Goal: Task Accomplishment & Management: Complete application form

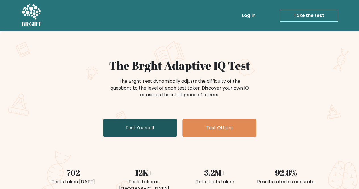
click at [142, 129] on link "Test Yourself" at bounding box center [140, 128] width 74 height 18
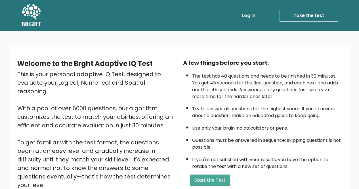
scroll to position [71, 0]
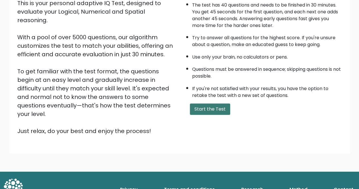
click at [207, 104] on button "Start the Test" at bounding box center [210, 108] width 40 height 11
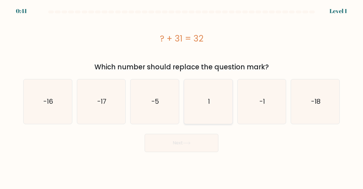
click at [217, 115] on icon "1" at bounding box center [208, 101] width 45 height 45
click at [182, 96] on input "d. 1" at bounding box center [181, 94] width 0 height 1
radio input "true"
click at [196, 143] on button "Next" at bounding box center [182, 143] width 74 height 18
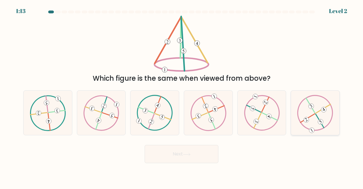
click at [314, 117] on icon at bounding box center [315, 112] width 36 height 35
click at [182, 96] on input "f." at bounding box center [181, 94] width 0 height 1
radio input "true"
click at [185, 155] on icon at bounding box center [187, 154] width 8 height 3
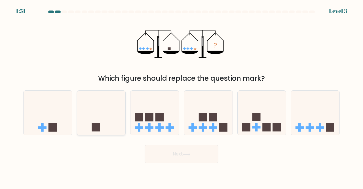
click at [115, 115] on icon at bounding box center [101, 112] width 48 height 40
click at [181, 96] on input "b." at bounding box center [181, 94] width 0 height 1
radio input "true"
click at [180, 160] on button "Next" at bounding box center [182, 154] width 74 height 18
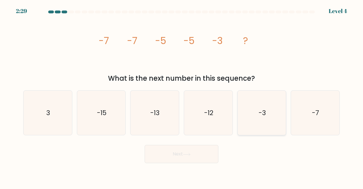
click at [264, 113] on text "-3" at bounding box center [262, 112] width 7 height 9
click at [182, 96] on input "e. -3" at bounding box center [181, 94] width 0 height 1
radio input "true"
click at [186, 151] on button "Next" at bounding box center [182, 154] width 74 height 18
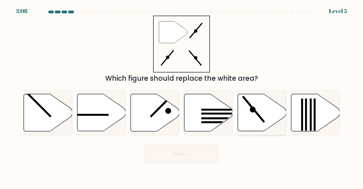
click at [257, 121] on icon at bounding box center [262, 112] width 48 height 37
click at [182, 96] on input "e." at bounding box center [181, 94] width 0 height 1
radio input "true"
click at [167, 162] on button "Next" at bounding box center [182, 154] width 74 height 18
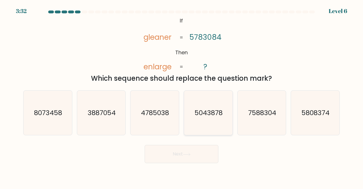
click at [202, 131] on icon "5043878" at bounding box center [208, 112] width 45 height 45
click at [182, 96] on input "d. 5043878" at bounding box center [181, 94] width 0 height 1
radio input "true"
click at [197, 157] on button "Next" at bounding box center [182, 154] width 74 height 18
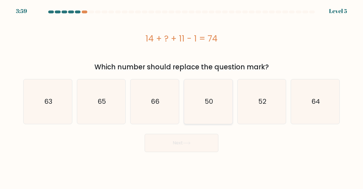
click at [219, 95] on icon "50" at bounding box center [208, 101] width 45 height 45
click at [182, 95] on input "d. 50" at bounding box center [181, 94] width 0 height 1
radio input "true"
click at [187, 149] on button "Next" at bounding box center [182, 143] width 74 height 18
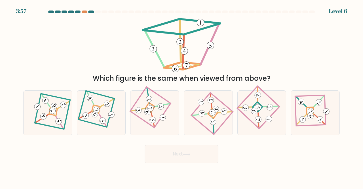
click at [183, 142] on div "Next" at bounding box center [181, 152] width 323 height 21
click at [54, 111] on 878 at bounding box center [52, 110] width 9 height 9
click at [181, 96] on input "a." at bounding box center [181, 94] width 0 height 1
radio input "true"
click at [185, 153] on icon at bounding box center [187, 154] width 8 height 3
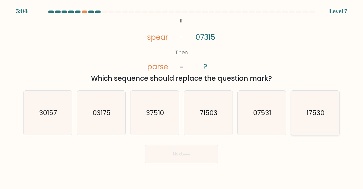
click at [312, 121] on icon "17530" at bounding box center [315, 112] width 45 height 45
click at [182, 96] on input "f. 17530" at bounding box center [181, 94] width 0 height 1
radio input "true"
click at [193, 151] on button "Next" at bounding box center [182, 154] width 74 height 18
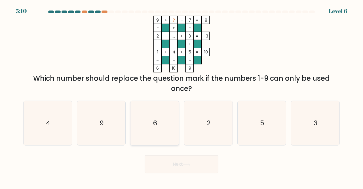
click at [164, 125] on icon "6" at bounding box center [154, 123] width 45 height 45
click at [181, 96] on input "c. 6" at bounding box center [181, 94] width 0 height 1
radio input "true"
click at [187, 164] on icon at bounding box center [187, 164] width 8 height 3
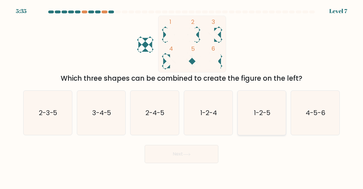
click at [268, 122] on icon "1-2-5" at bounding box center [262, 112] width 45 height 45
click at [182, 96] on input "e. 1-2-5" at bounding box center [181, 94] width 0 height 1
radio input "true"
click at [193, 164] on body "5:34 Level 7" at bounding box center [181, 94] width 363 height 189
click at [195, 155] on button "Next" at bounding box center [182, 154] width 74 height 18
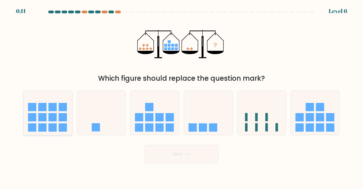
click at [58, 118] on rect at bounding box center [62, 117] width 8 height 8
click at [181, 96] on input "a." at bounding box center [181, 94] width 0 height 1
radio input "true"
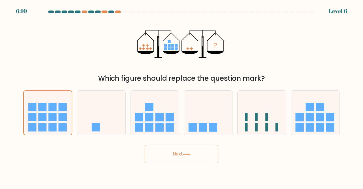
click at [183, 150] on button "Next" at bounding box center [182, 154] width 74 height 18
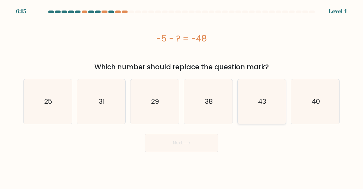
click at [246, 94] on icon "43" at bounding box center [262, 101] width 45 height 45
click at [182, 94] on input "e. 43" at bounding box center [181, 94] width 0 height 1
radio input "true"
click at [188, 155] on body "6:14 Level 4 a." at bounding box center [181, 94] width 363 height 189
click at [188, 151] on button "Next" at bounding box center [182, 143] width 74 height 18
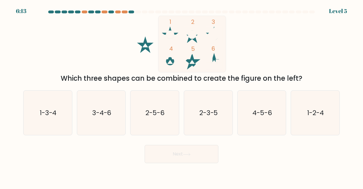
click at [188, 144] on div "Next" at bounding box center [181, 152] width 323 height 21
click at [315, 118] on icon "1-2-4" at bounding box center [315, 112] width 45 height 45
click at [182, 96] on input "f. 1-2-4" at bounding box center [181, 94] width 0 height 1
radio input "true"
click at [189, 159] on button "Next" at bounding box center [182, 154] width 74 height 18
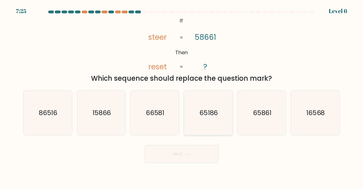
click at [219, 114] on icon "65186" at bounding box center [208, 112] width 45 height 45
click at [182, 96] on input "d. 65186" at bounding box center [181, 94] width 0 height 1
radio input "true"
click at [183, 152] on button "Next" at bounding box center [182, 154] width 74 height 18
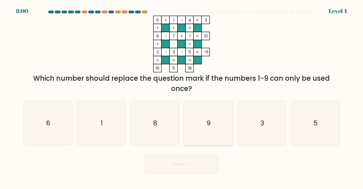
click at [212, 123] on icon "9" at bounding box center [208, 123] width 45 height 45
click at [182, 96] on input "d. 9" at bounding box center [181, 94] width 0 height 1
radio input "true"
click at [183, 169] on button "Next" at bounding box center [182, 164] width 74 height 18
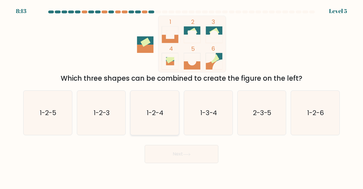
click at [146, 117] on icon "1-2-4" at bounding box center [154, 112] width 45 height 45
click at [181, 96] on input "c. 1-2-4" at bounding box center [181, 94] width 0 height 1
radio input "true"
click at [176, 163] on body "8:13 Level 5" at bounding box center [181, 94] width 363 height 189
click at [177, 151] on button "Next" at bounding box center [182, 154] width 74 height 18
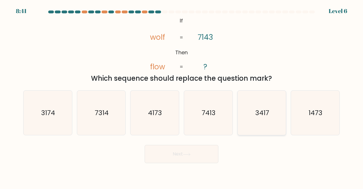
click at [252, 116] on icon "3417" at bounding box center [262, 112] width 45 height 45
click at [182, 96] on input "e. 3417" at bounding box center [181, 94] width 0 height 1
radio input "true"
click at [185, 150] on button "Next" at bounding box center [182, 154] width 74 height 18
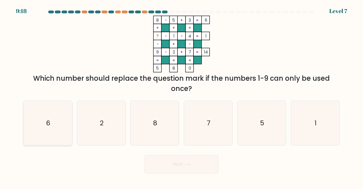
click at [47, 131] on icon "6" at bounding box center [48, 123] width 45 height 45
click at [181, 96] on input "a. 6" at bounding box center [181, 94] width 0 height 1
radio input "true"
click at [177, 169] on button "Next" at bounding box center [182, 164] width 74 height 18
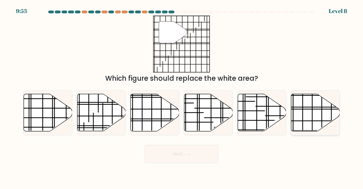
click at [311, 100] on icon at bounding box center [315, 112] width 48 height 37
click at [182, 96] on input "f." at bounding box center [181, 94] width 0 height 1
radio input "true"
click at [186, 158] on button "Next" at bounding box center [182, 154] width 74 height 18
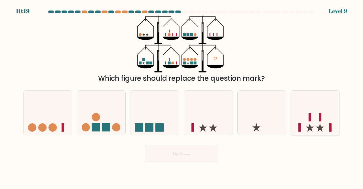
click at [310, 111] on icon at bounding box center [315, 112] width 48 height 40
click at [182, 96] on input "f." at bounding box center [181, 94] width 0 height 1
radio input "true"
click at [192, 152] on button "Next" at bounding box center [182, 154] width 74 height 18
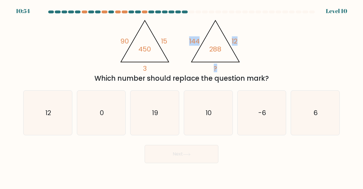
drag, startPoint x: 219, startPoint y: 65, endPoint x: 183, endPoint y: 37, distance: 45.5
click at [183, 37] on icon "@import url('https://fonts.googleapis.com/css?family=Abril+Fatface:400,100,100i…" at bounding box center [182, 44] width 130 height 57
click at [224, 70] on icon "@import url('https://fonts.googleapis.com/css?family=Abril+Fatface:400,100,100i…" at bounding box center [182, 44] width 130 height 57
click at [158, 120] on icon "19" at bounding box center [154, 112] width 45 height 45
click at [181, 96] on input "c. 19" at bounding box center [181, 94] width 0 height 1
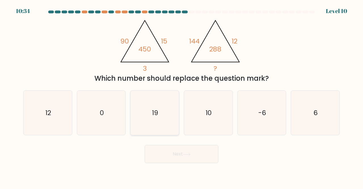
radio input "true"
click at [326, 109] on icon "6" at bounding box center [315, 112] width 45 height 45
click at [182, 96] on input "f. 6" at bounding box center [181, 94] width 0 height 1
radio input "true"
click at [151, 107] on icon "19" at bounding box center [154, 112] width 45 height 45
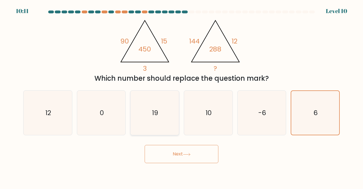
click at [181, 96] on input "c. 19" at bounding box center [181, 94] width 0 height 1
radio input "true"
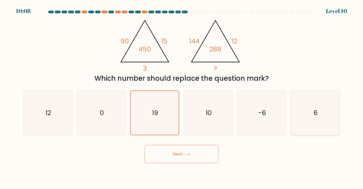
click at [301, 109] on icon "6" at bounding box center [315, 112] width 45 height 45
click at [182, 96] on input "f. 6" at bounding box center [181, 94] width 0 height 1
radio input "true"
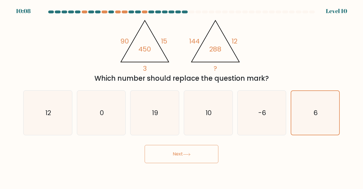
click at [193, 157] on button "Next" at bounding box center [182, 154] width 74 height 18
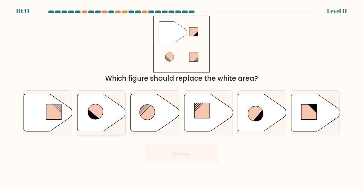
click at [99, 113] on icon at bounding box center [95, 111] width 15 height 15
click at [181, 96] on input "b." at bounding box center [181, 94] width 0 height 1
radio input "true"
click at [204, 148] on button "Next" at bounding box center [182, 154] width 74 height 18
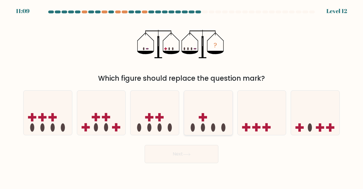
click at [210, 121] on icon at bounding box center [208, 112] width 48 height 40
click at [182, 96] on input "d." at bounding box center [181, 94] width 0 height 1
radio input "true"
click at [194, 166] on body "11:08 Level 12" at bounding box center [181, 94] width 363 height 189
click at [195, 160] on button "Next" at bounding box center [182, 154] width 74 height 18
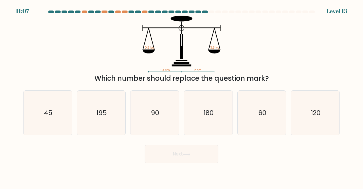
click at [200, 155] on button "Next" at bounding box center [182, 154] width 74 height 18
click at [245, 84] on form at bounding box center [181, 86] width 363 height 152
click at [207, 96] on icon "180" at bounding box center [208, 112] width 45 height 45
click at [182, 96] on input "d. 180" at bounding box center [181, 94] width 0 height 1
radio input "true"
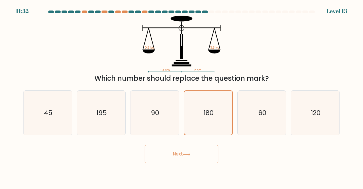
click at [196, 156] on button "Next" at bounding box center [182, 154] width 74 height 18
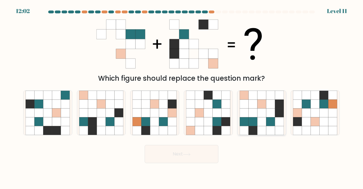
click at [259, 114] on icon at bounding box center [261, 112] width 9 height 9
click at [182, 96] on input "e." at bounding box center [181, 94] width 0 height 1
radio input "true"
click at [176, 154] on button "Next" at bounding box center [182, 154] width 74 height 18
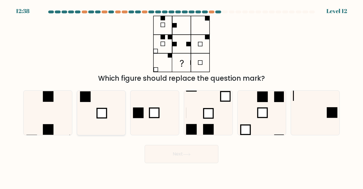
click at [105, 113] on rect at bounding box center [102, 113] width 10 height 10
click at [181, 96] on input "b." at bounding box center [181, 94] width 0 height 1
radio input "true"
click at [174, 158] on button "Next" at bounding box center [182, 154] width 74 height 18
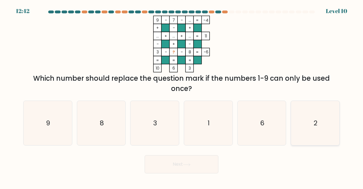
click at [292, 141] on div "2" at bounding box center [315, 122] width 49 height 45
click at [182, 96] on input "f. 2" at bounding box center [181, 94] width 0 height 1
radio input "true"
click at [185, 161] on button "Next" at bounding box center [182, 164] width 74 height 18
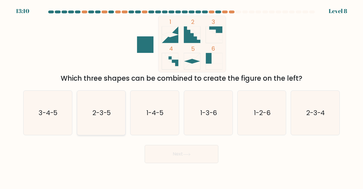
click at [107, 124] on icon "2-3-5" at bounding box center [101, 112] width 45 height 45
click at [181, 96] on input "b. 2-3-5" at bounding box center [181, 94] width 0 height 1
radio input "true"
click at [175, 153] on button "Next" at bounding box center [182, 154] width 74 height 18
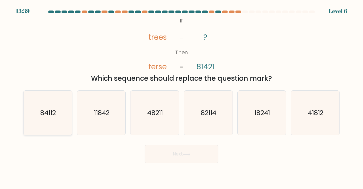
click at [55, 113] on text "84112" at bounding box center [48, 112] width 16 height 9
click at [181, 96] on input "a. 84112" at bounding box center [181, 94] width 0 height 1
radio input "true"
click at [189, 153] on icon at bounding box center [187, 154] width 8 height 3
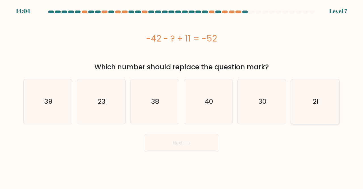
click at [313, 107] on icon "21" at bounding box center [315, 101] width 45 height 45
click at [182, 96] on input "f. 21" at bounding box center [181, 94] width 0 height 1
radio input "true"
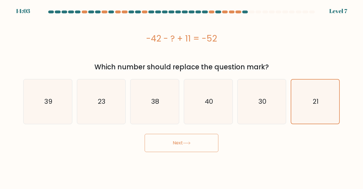
click at [162, 150] on button "Next" at bounding box center [182, 143] width 74 height 18
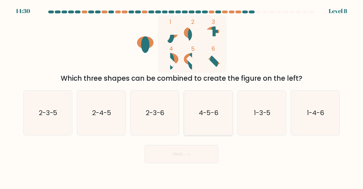
click at [218, 122] on icon "4-5-6" at bounding box center [208, 112] width 45 height 45
click at [182, 96] on input "d. 4-5-6" at bounding box center [181, 94] width 0 height 1
radio input "true"
click at [184, 155] on icon at bounding box center [187, 154] width 8 height 3
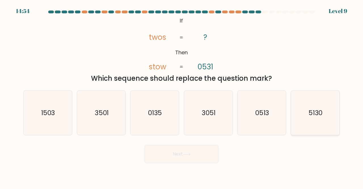
click at [299, 113] on icon "5130" at bounding box center [315, 112] width 45 height 45
click at [182, 96] on input "f. 5130" at bounding box center [181, 94] width 0 height 1
radio input "true"
click at [180, 150] on button "Next" at bounding box center [182, 154] width 74 height 18
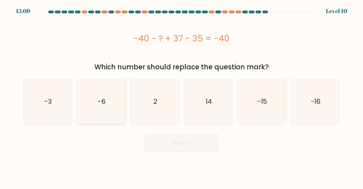
click at [105, 107] on icon "-6" at bounding box center [101, 101] width 45 height 45
click at [181, 96] on input "b. -6" at bounding box center [181, 94] width 0 height 1
radio input "true"
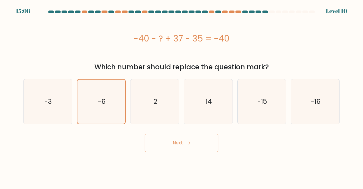
click at [201, 150] on button "Next" at bounding box center [182, 143] width 74 height 18
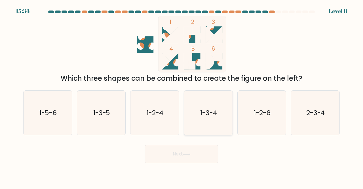
click at [215, 117] on text "1-3-4" at bounding box center [208, 112] width 17 height 9
click at [182, 96] on input "d. 1-3-4" at bounding box center [181, 94] width 0 height 1
radio input "true"
click at [193, 147] on button "Next" at bounding box center [182, 154] width 74 height 18
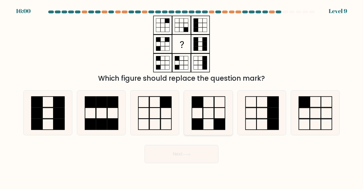
click at [203, 115] on rect at bounding box center [208, 112] width 11 height 11
click at [182, 96] on input "d." at bounding box center [181, 94] width 0 height 1
radio input "true"
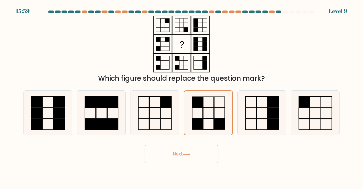
click at [183, 155] on button "Next" at bounding box center [182, 154] width 74 height 18
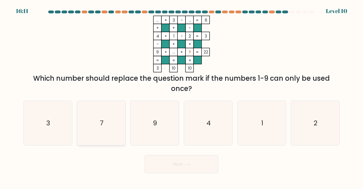
click at [122, 126] on icon "7" at bounding box center [101, 123] width 45 height 45
click at [181, 96] on input "b. 7" at bounding box center [181, 94] width 0 height 1
radio input "true"
click at [163, 162] on button "Next" at bounding box center [182, 164] width 74 height 18
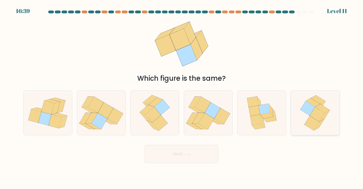
click at [316, 118] on icon at bounding box center [317, 114] width 15 height 14
click at [182, 96] on input "f." at bounding box center [181, 94] width 0 height 1
radio input "true"
click at [205, 151] on button "Next" at bounding box center [182, 154] width 74 height 18
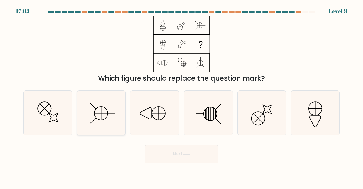
click at [88, 112] on icon at bounding box center [101, 112] width 45 height 45
click at [181, 96] on input "b." at bounding box center [181, 94] width 0 height 1
radio input "true"
click at [182, 156] on button "Next" at bounding box center [182, 154] width 74 height 18
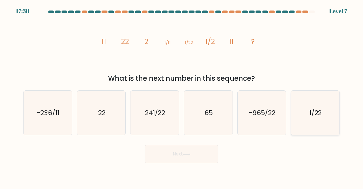
click at [316, 108] on text "1/22" at bounding box center [315, 112] width 12 height 9
click at [182, 96] on input "f. 1/22" at bounding box center [181, 94] width 0 height 1
radio input "true"
click at [193, 154] on button "Next" at bounding box center [182, 154] width 74 height 18
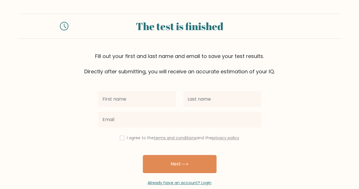
click at [147, 109] on div at bounding box center [179, 119] width 170 height 20
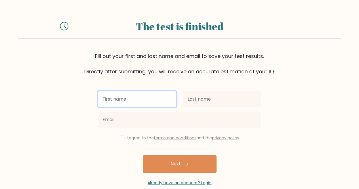
click at [147, 105] on input "text" at bounding box center [137, 99] width 78 height 16
type input "quinn"
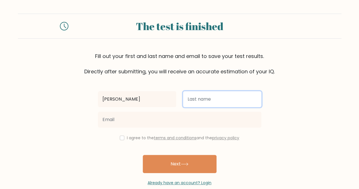
click at [197, 105] on input "text" at bounding box center [222, 99] width 78 height 16
type input "dolan"
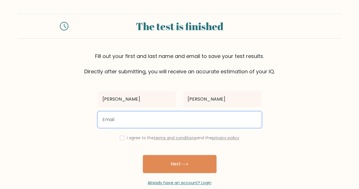
click at [165, 121] on input "email" at bounding box center [179, 119] width 163 height 16
type input "25qdolan@wakatipu.school.nz"
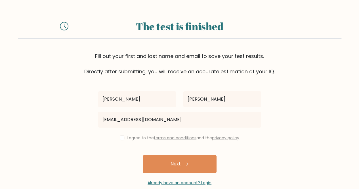
click at [124, 137] on div "I agree to the terms and conditions and the privacy policy" at bounding box center [179, 137] width 170 height 7
click at [120, 137] on input "checkbox" at bounding box center [122, 137] width 5 height 5
checkbox input "true"
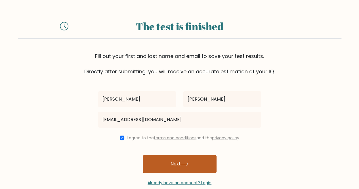
click at [158, 160] on button "Next" at bounding box center [180, 164] width 74 height 18
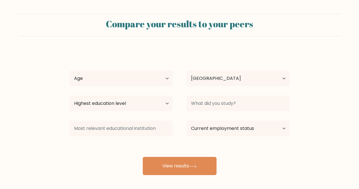
select select "NZ"
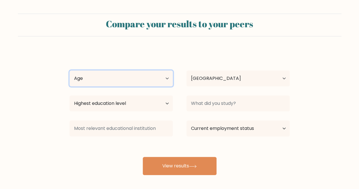
click at [168, 80] on select "Age Under 18 years old 18-24 years old 25-34 years old 35-44 years old 45-54 ye…" at bounding box center [120, 78] width 103 height 16
select select "min_18"
click at [69, 70] on select "Age Under 18 years old 18-24 years old 25-34 years old 35-44 years old 45-54 ye…" at bounding box center [120, 78] width 103 height 16
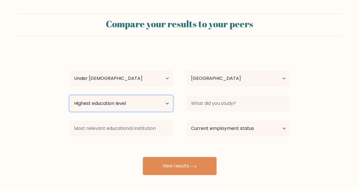
click at [122, 107] on select "Highest education level No schooling Primary Lower Secondary Upper Secondary Oc…" at bounding box center [120, 103] width 103 height 16
select select "lower_secondary"
click at [69, 95] on select "Highest education level No schooling Primary Lower Secondary Upper Secondary Oc…" at bounding box center [120, 103] width 103 height 16
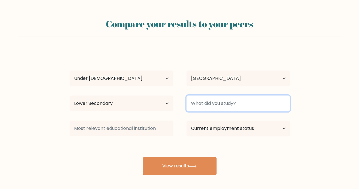
click at [225, 105] on input at bounding box center [237, 103] width 103 height 16
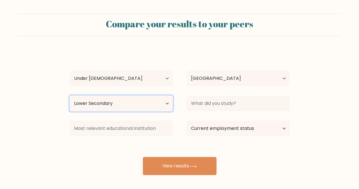
click at [129, 107] on select "Highest education level No schooling Primary Lower Secondary Upper Secondary Oc…" at bounding box center [120, 103] width 103 height 16
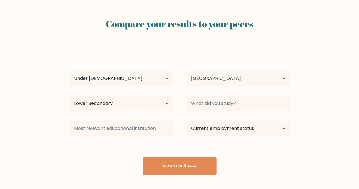
click at [197, 90] on div "quinn dolan Age Under 18 years old 18-24 years old 25-34 years old 35-44 years …" at bounding box center [179, 112] width 227 height 125
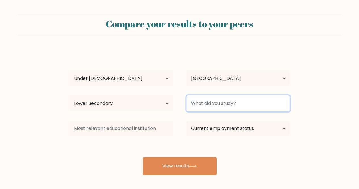
click at [210, 98] on input at bounding box center [237, 103] width 103 height 16
type input "nothing"
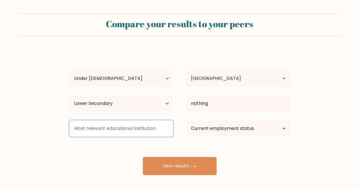
click at [141, 131] on input at bounding box center [120, 128] width 103 height 16
type input "sadfas"
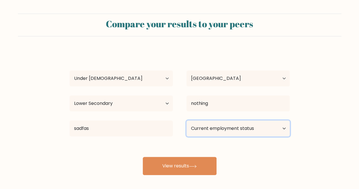
click at [240, 130] on select "Current employment status Employed Student Retired Other / prefer not to answer" at bounding box center [237, 128] width 103 height 16
select select "student"
click at [186, 120] on select "Current employment status Employed Student Retired Other / prefer not to answer" at bounding box center [237, 128] width 103 height 16
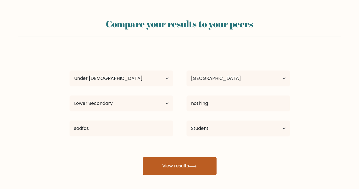
click at [180, 169] on button "View results" at bounding box center [180, 166] width 74 height 18
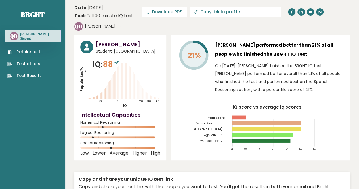
click at [166, 66] on div "[PERSON_NAME] Student, [GEOGRAPHIC_DATA] IQ: 88 Population/% IQ 0 1 2 60 70 80 …" at bounding box center [120, 97] width 92 height 125
